Goal: Task Accomplishment & Management: Use online tool/utility

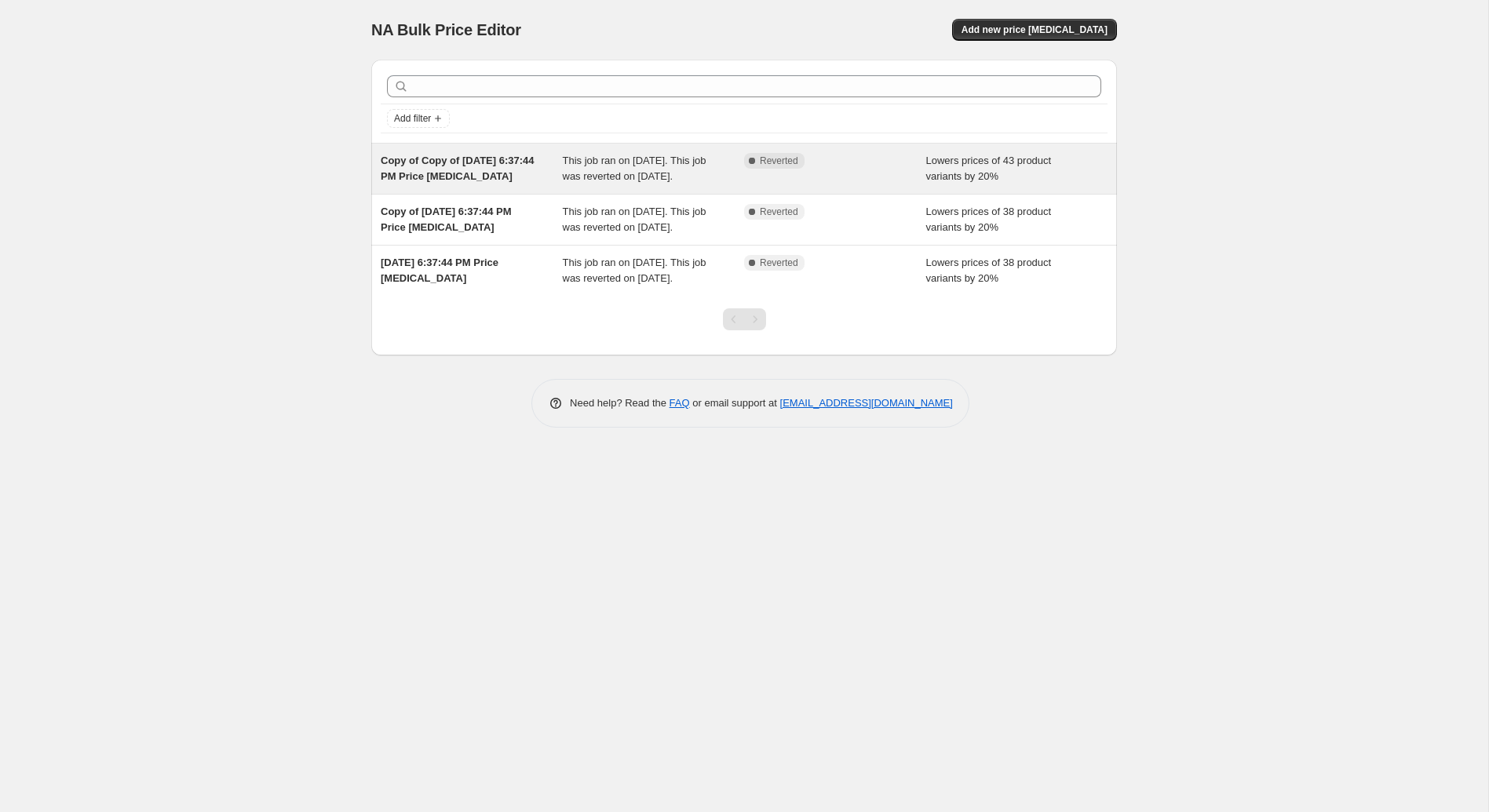
click at [482, 166] on div "Copy of Copy of [DATE] 6:37:44 PM Price [MEDICAL_DATA]" at bounding box center [471, 168] width 182 height 31
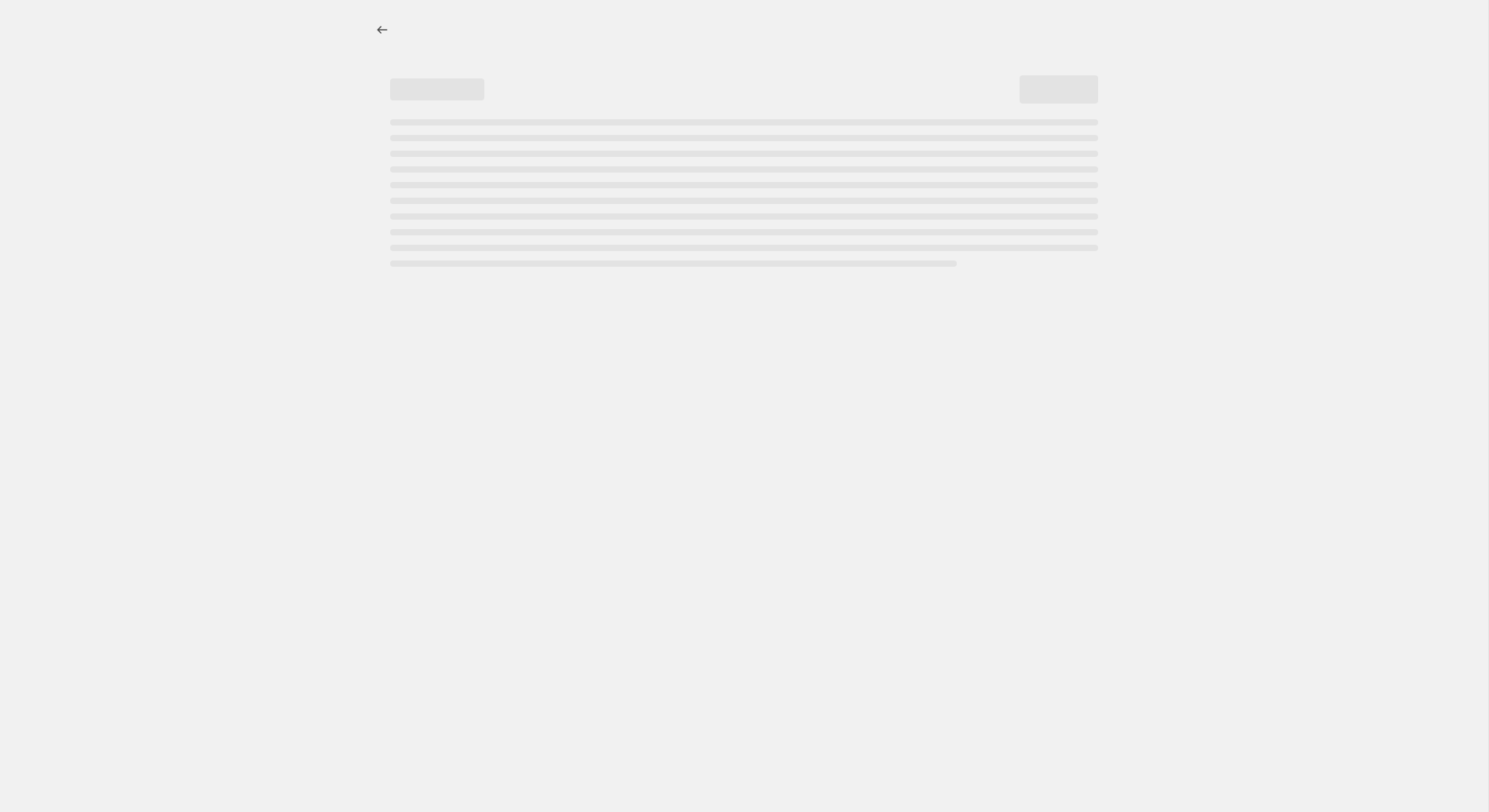
select select "percentage"
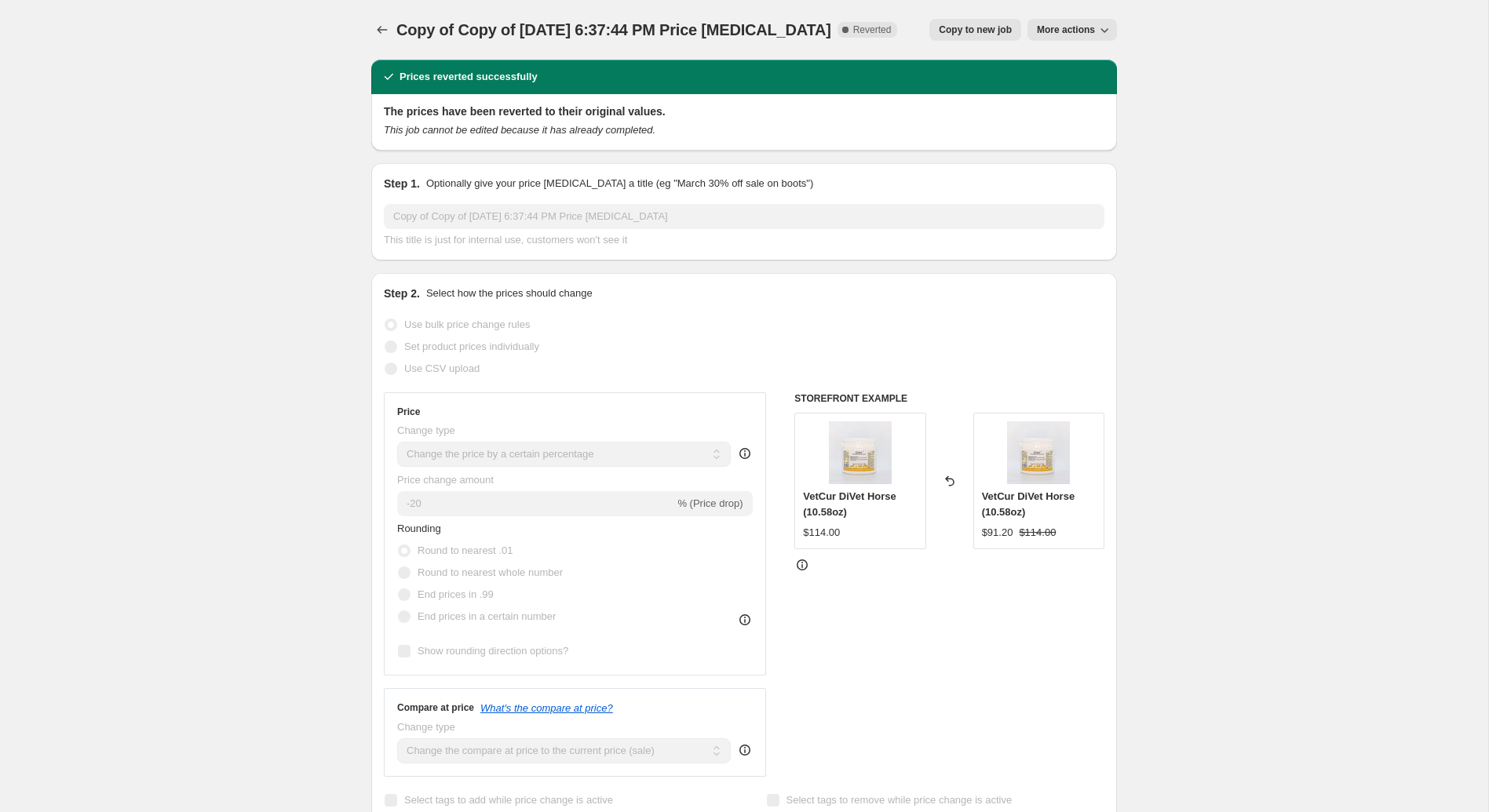
click at [980, 37] on button "Copy to new job" at bounding box center [975, 29] width 92 height 22
select select "percentage"
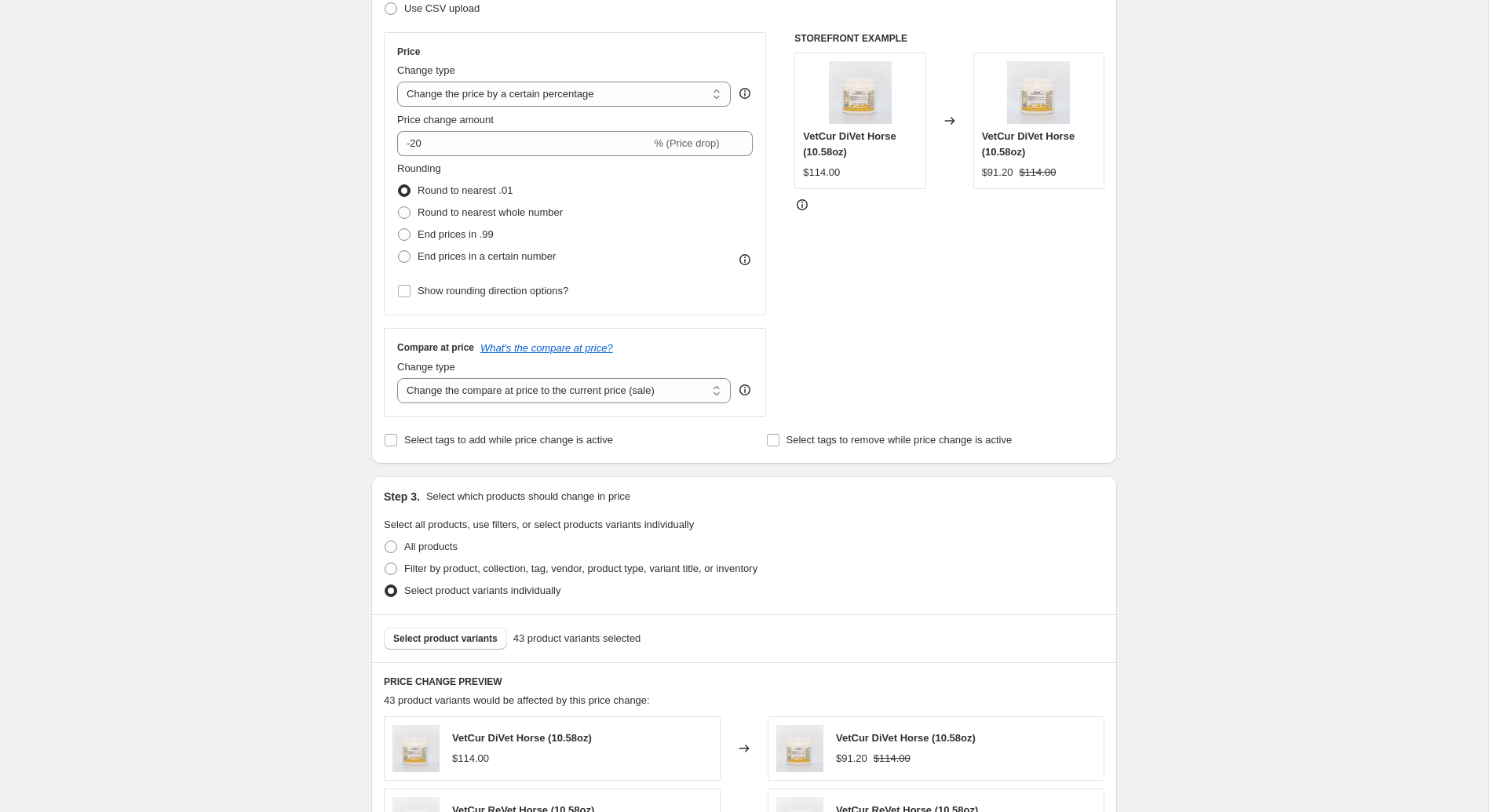
scroll to position [305, 0]
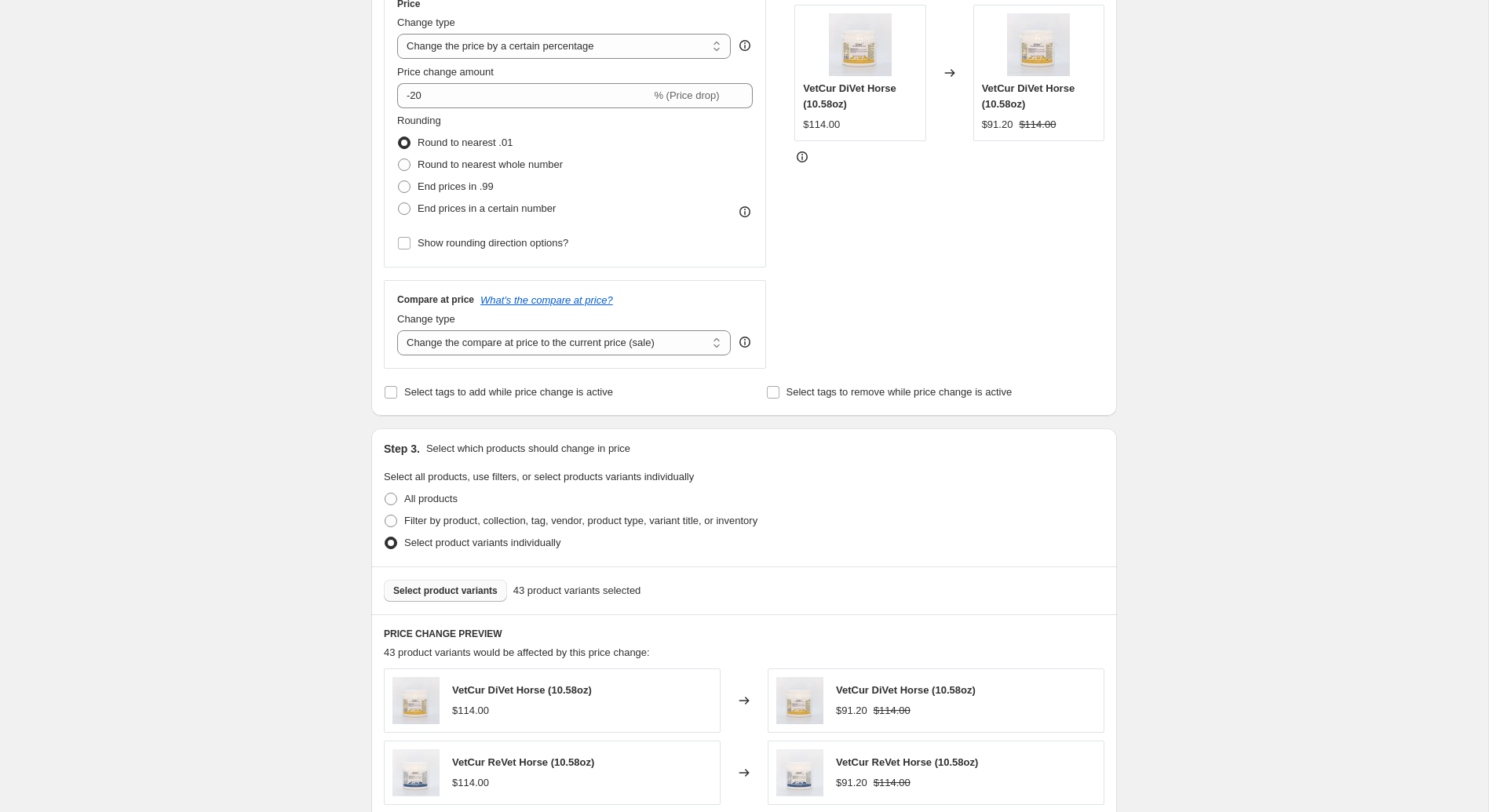
click at [461, 586] on span "Select product variants" at bounding box center [445, 591] width 104 height 12
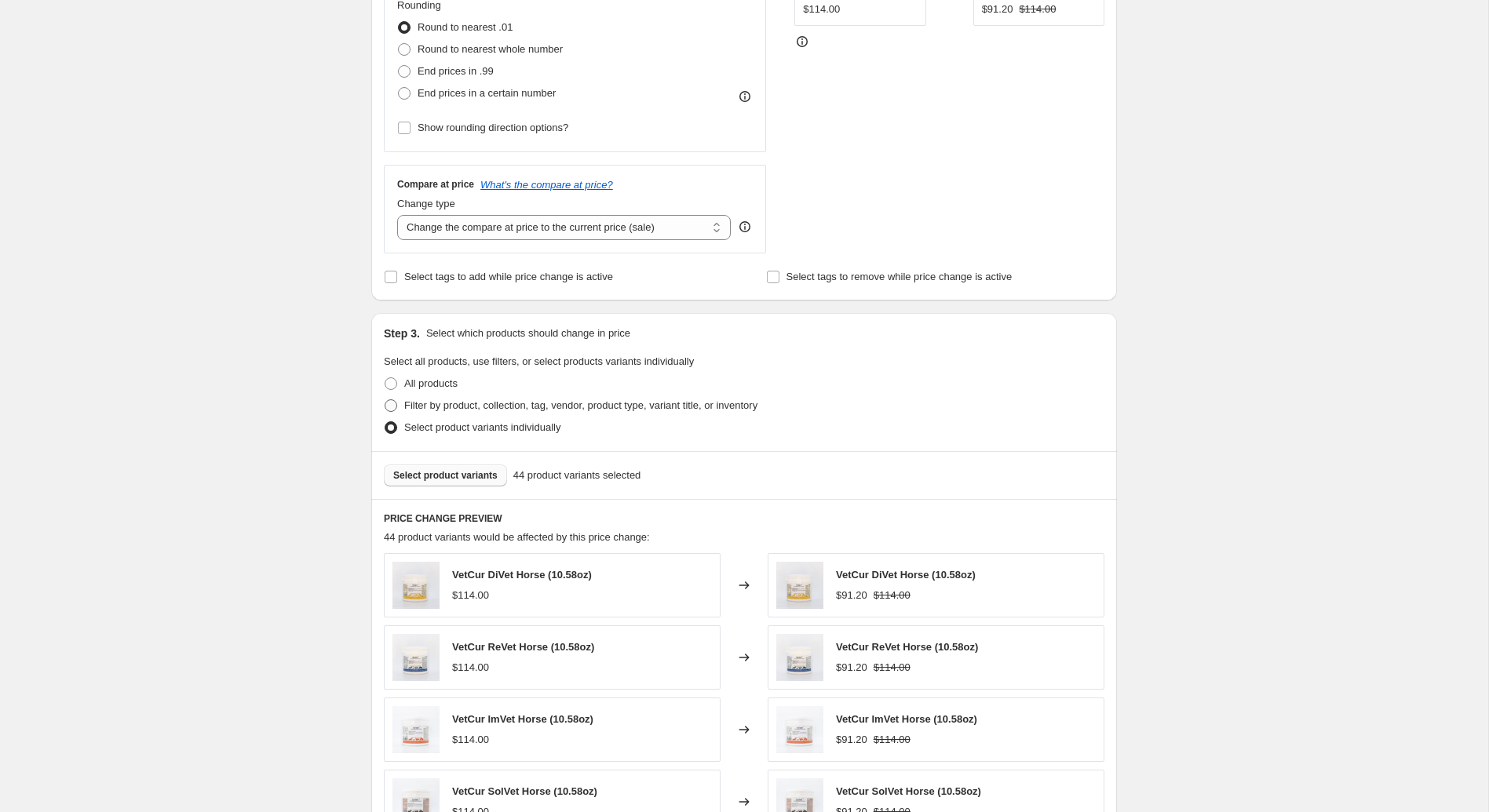
scroll to position [799, 0]
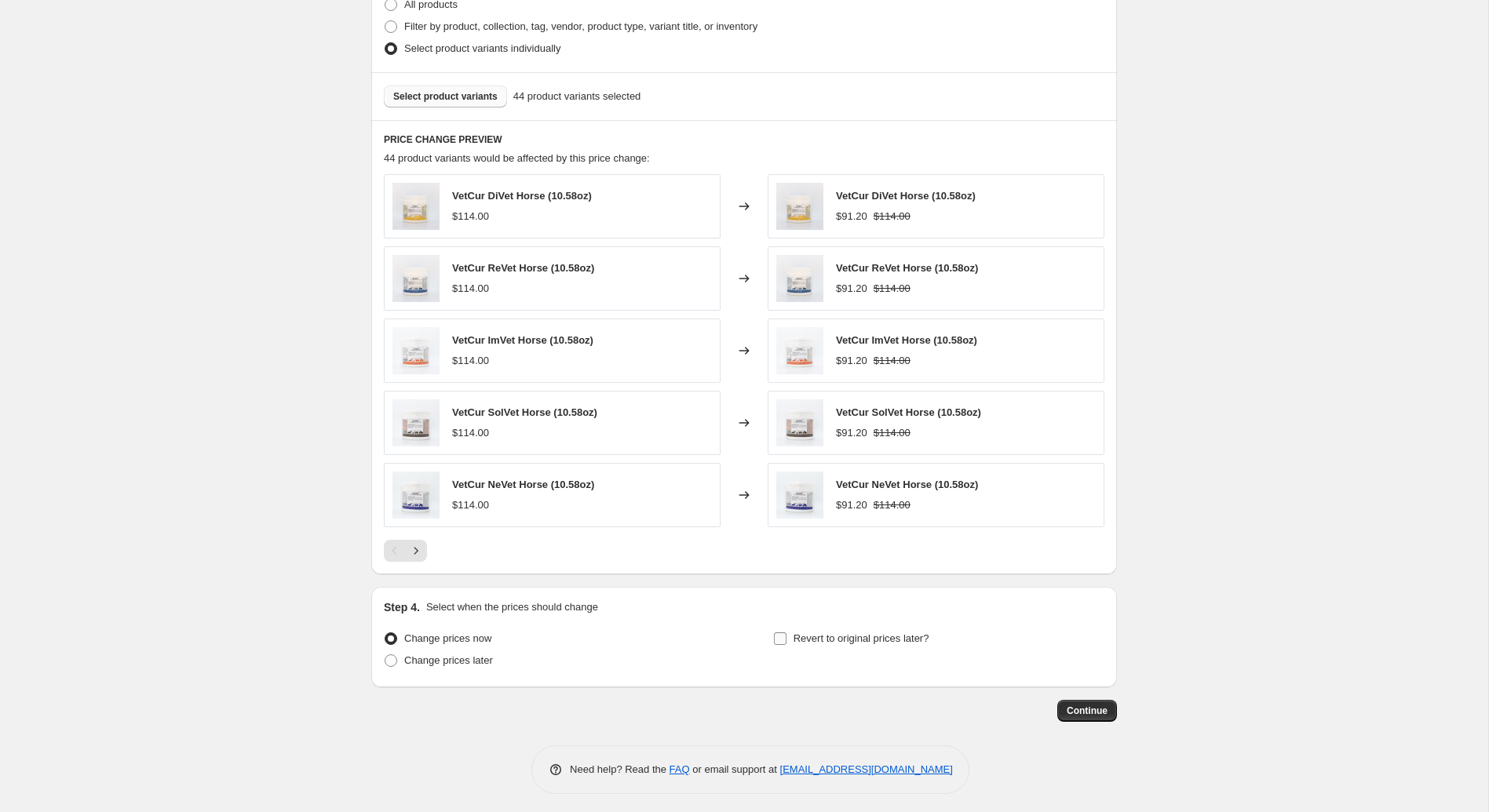
click at [788, 631] on label "Revert to original prices later?" at bounding box center [851, 638] width 156 height 22
click at [787, 632] on input "Revert to original prices later?" at bounding box center [779, 638] width 12 height 12
checkbox input "true"
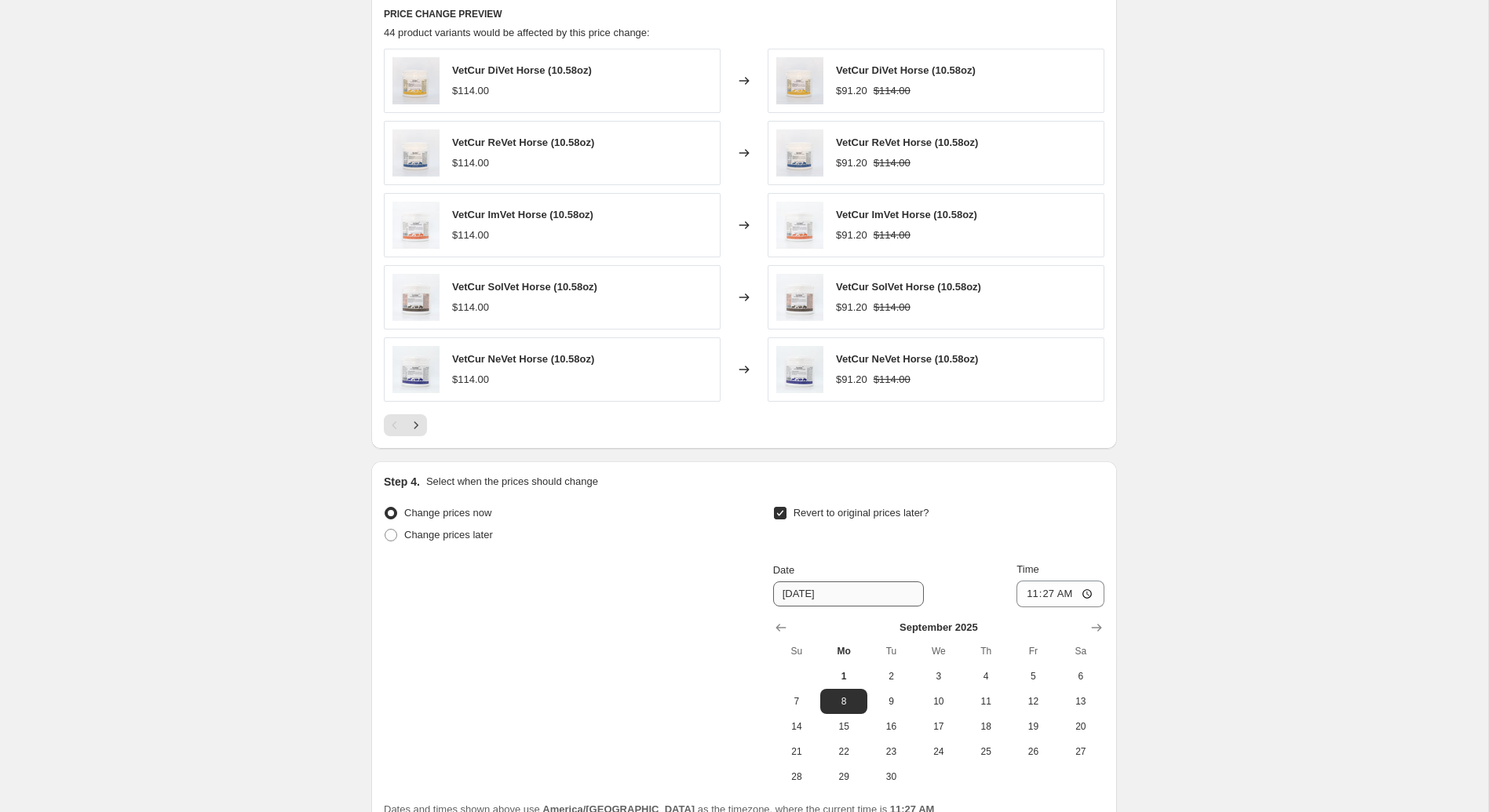
scroll to position [1067, 0]
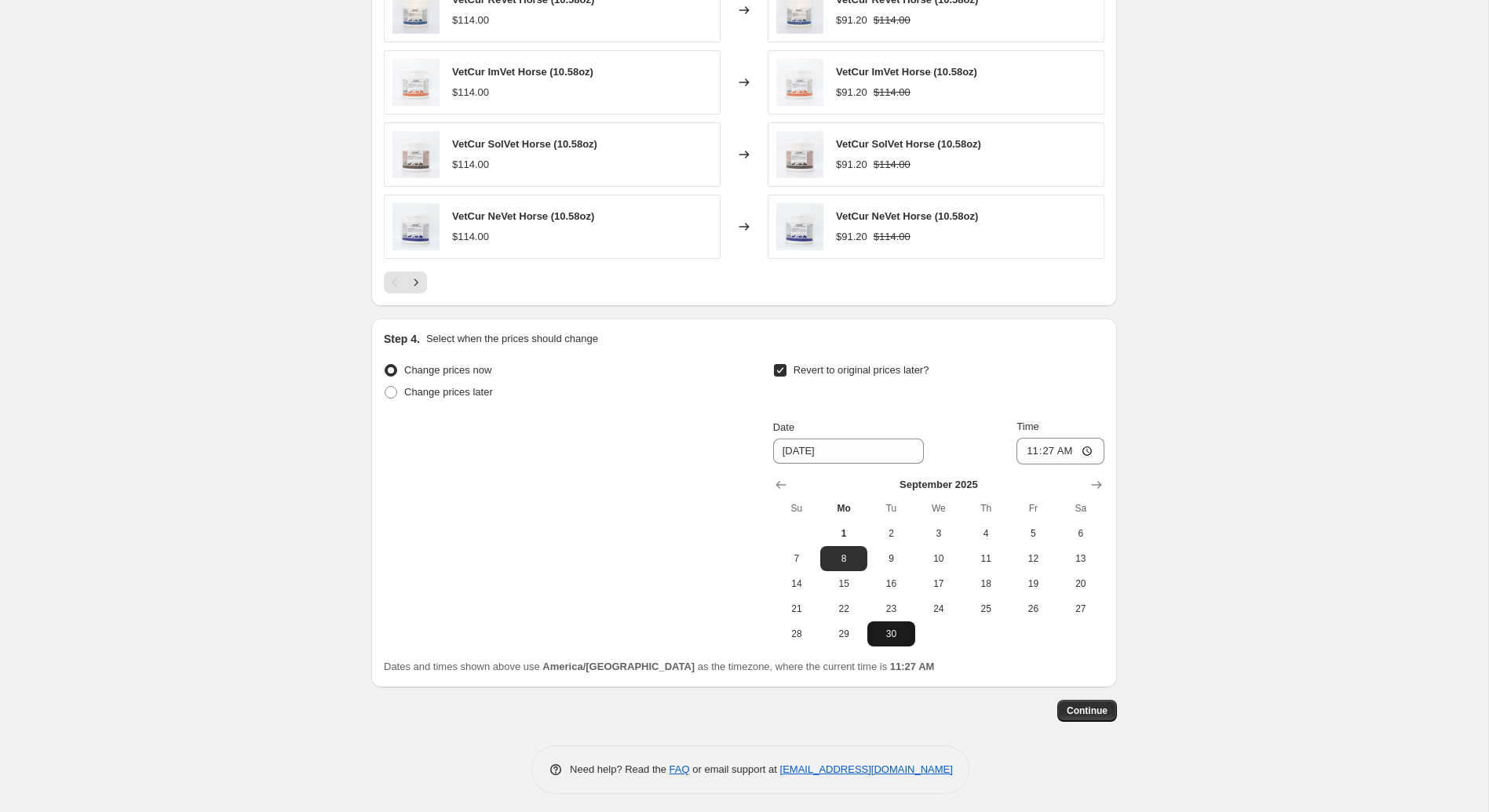
click at [898, 627] on span "30" at bounding box center [891, 633] width 34 height 12
type input "[DATE]"
click at [1066, 438] on input "11:27" at bounding box center [1060, 451] width 88 height 26
click at [1042, 446] on input "11:27" at bounding box center [1060, 451] width 88 height 26
click at [1091, 443] on input "11:27" at bounding box center [1060, 451] width 88 height 26
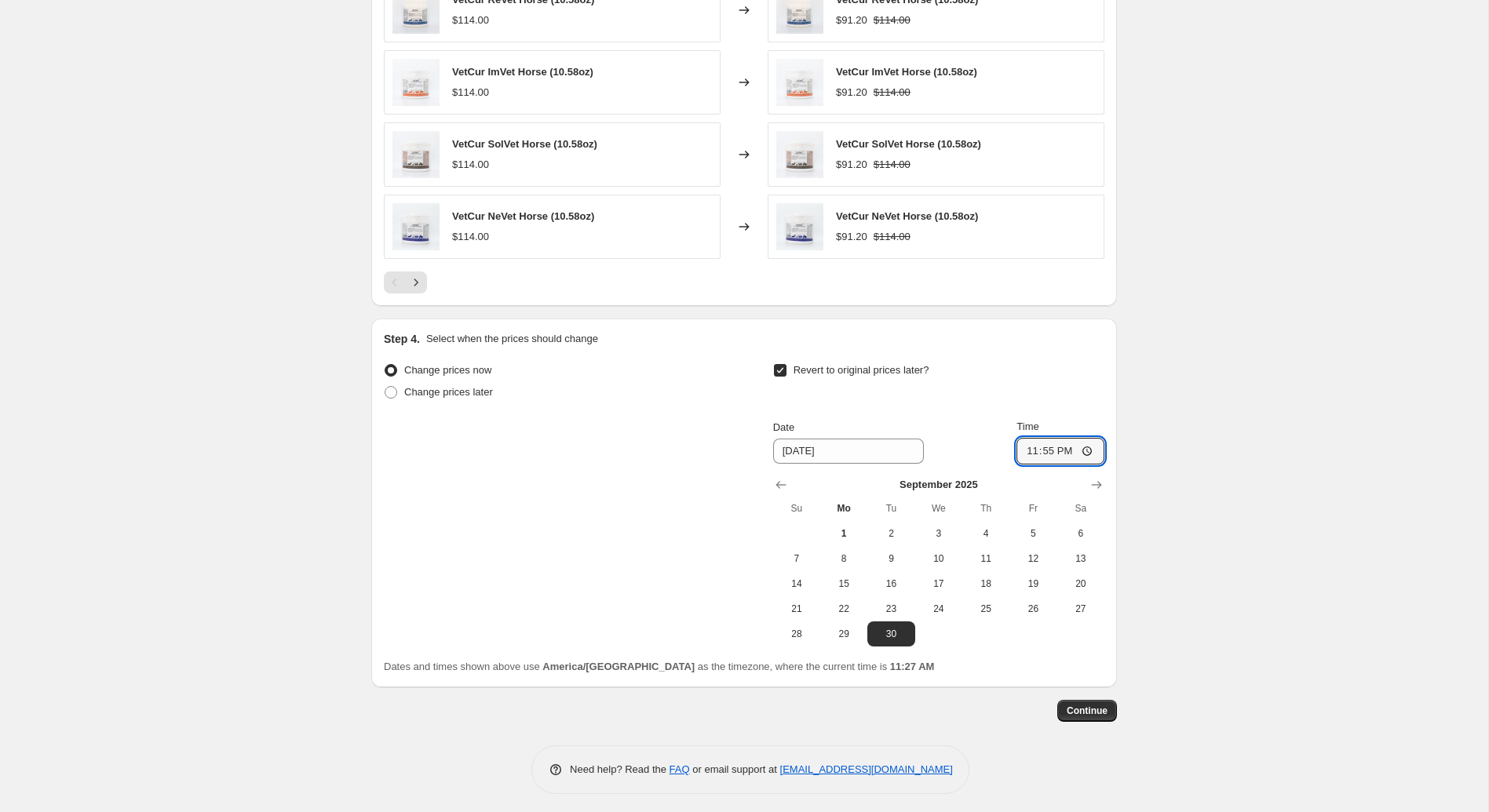
type input "23:55"
click at [1087, 704] on span "Continue" at bounding box center [1087, 710] width 41 height 12
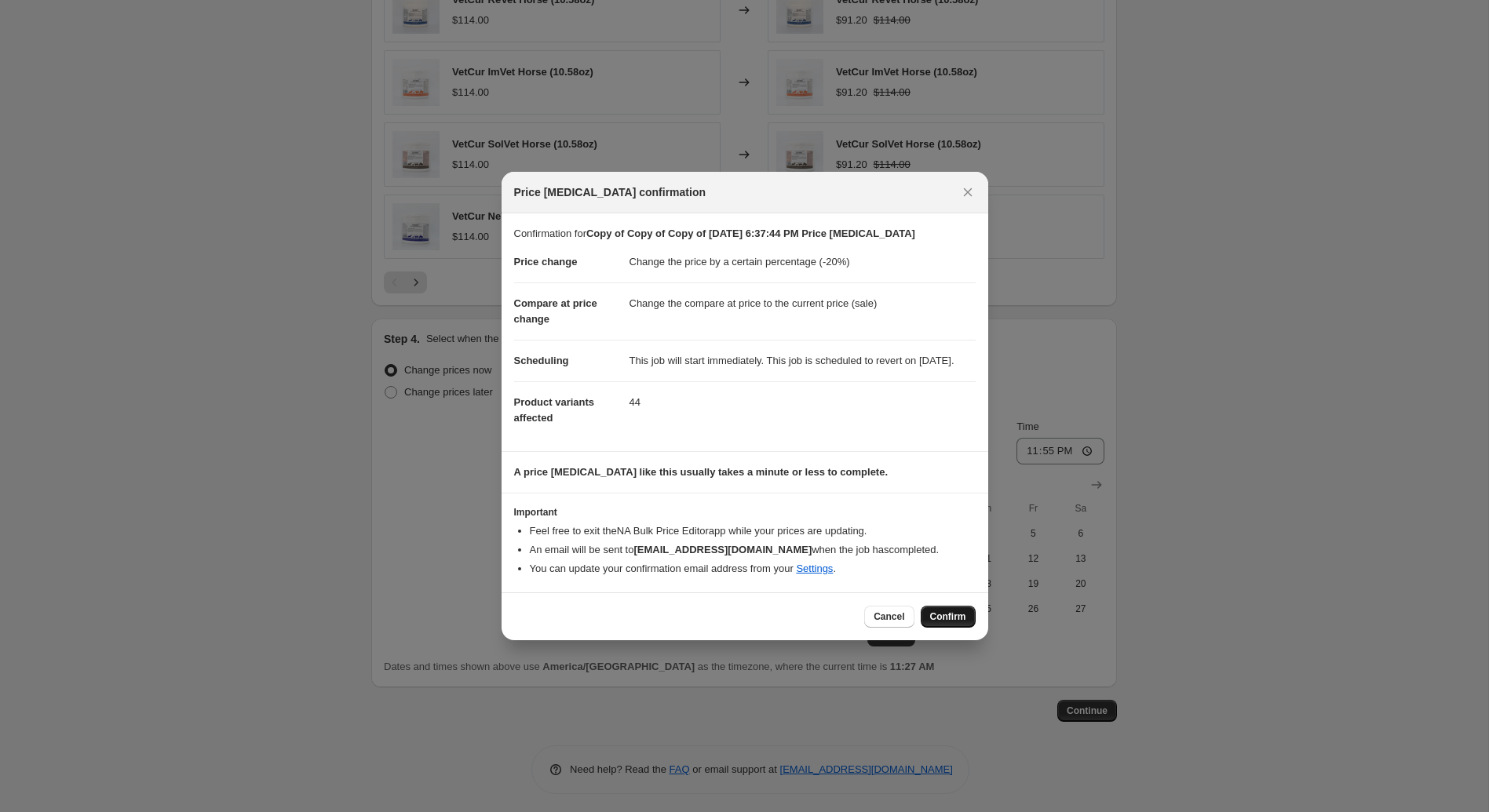
click at [946, 623] on span "Confirm" at bounding box center [948, 616] width 36 height 12
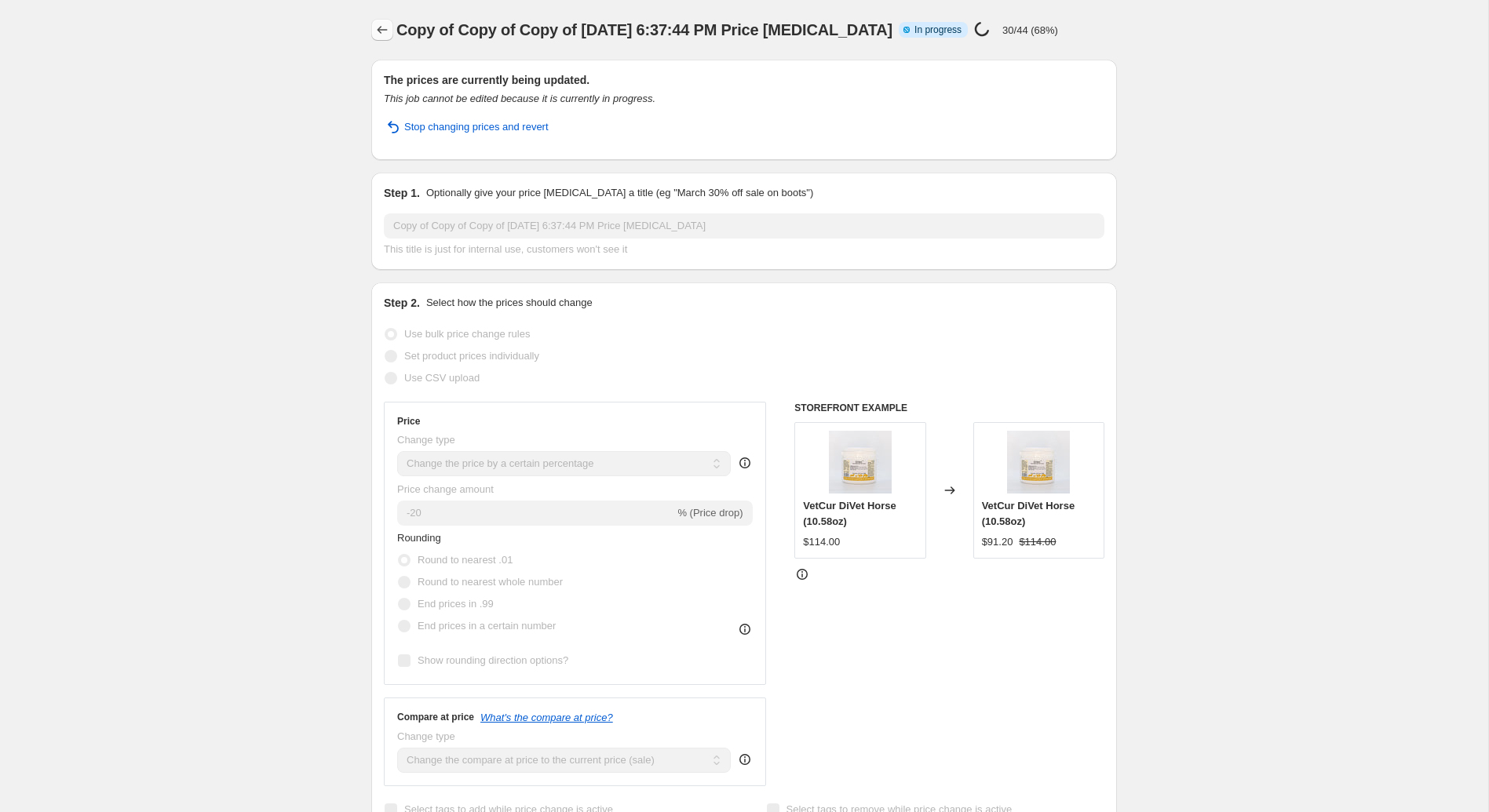
select select "percentage"
